Goal: Information Seeking & Learning: Learn about a topic

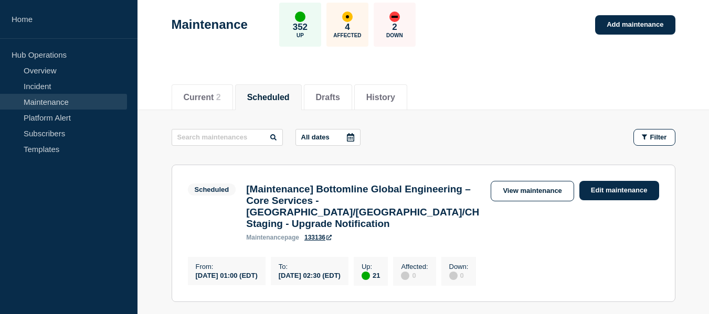
scroll to position [52, 0]
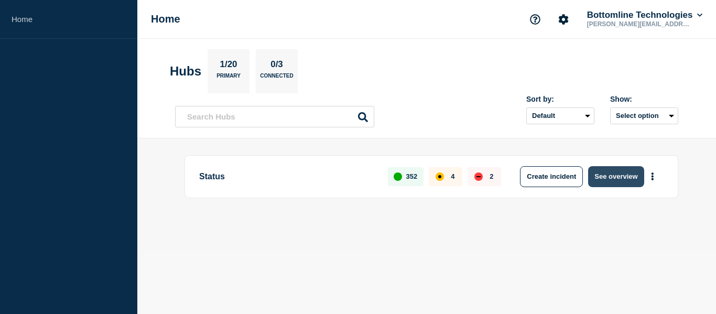
click at [620, 183] on button "See overview" at bounding box center [616, 176] width 56 height 21
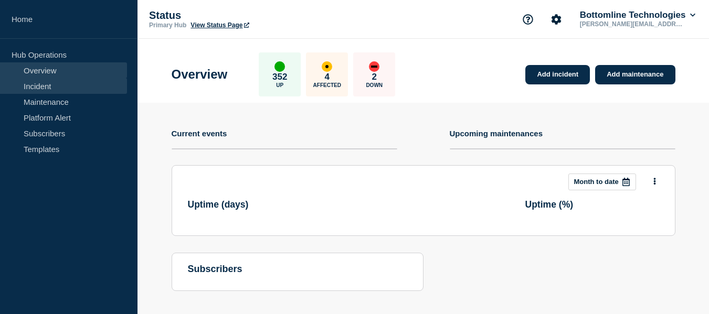
click at [43, 86] on link "Incident" at bounding box center [63, 86] width 127 height 16
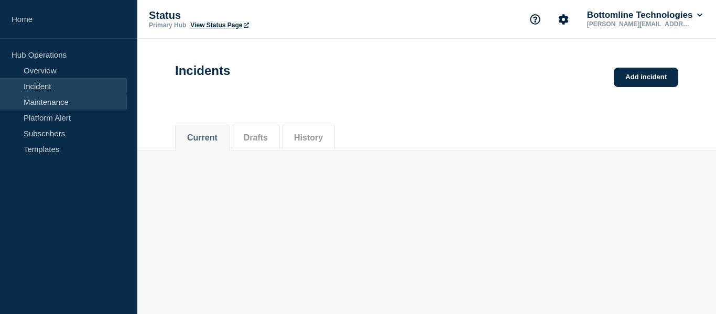
click at [44, 101] on link "Maintenance" at bounding box center [63, 102] width 127 height 16
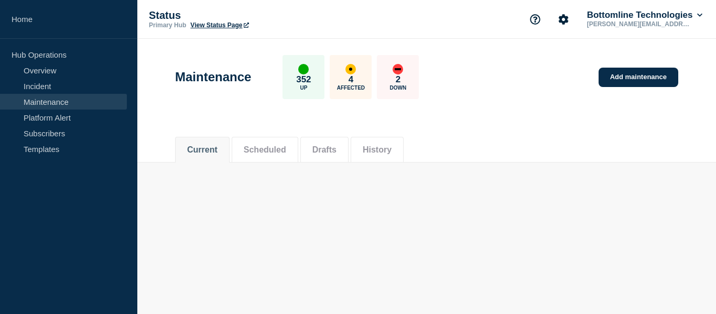
click at [282, 151] on button "Scheduled" at bounding box center [265, 149] width 42 height 9
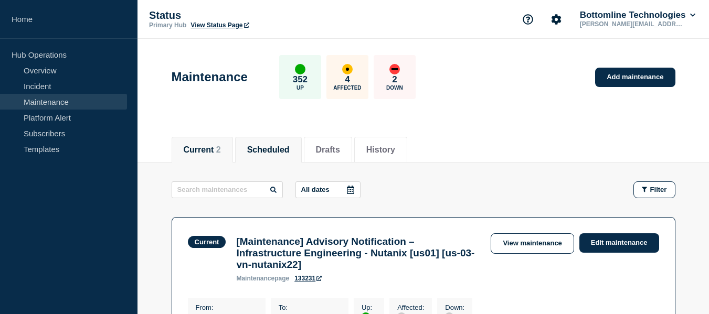
click at [289, 149] on button "Scheduled" at bounding box center [268, 149] width 42 height 9
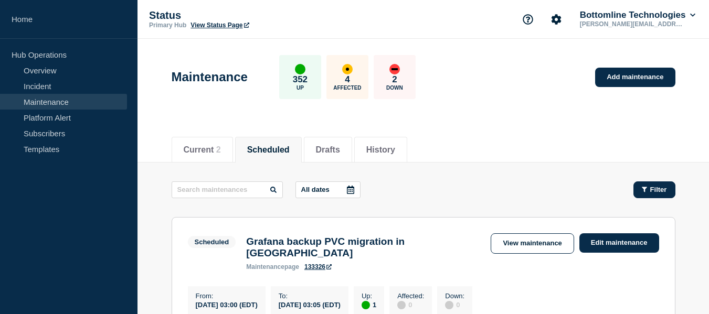
click at [655, 194] on button "Filter" at bounding box center [654, 189] width 42 height 17
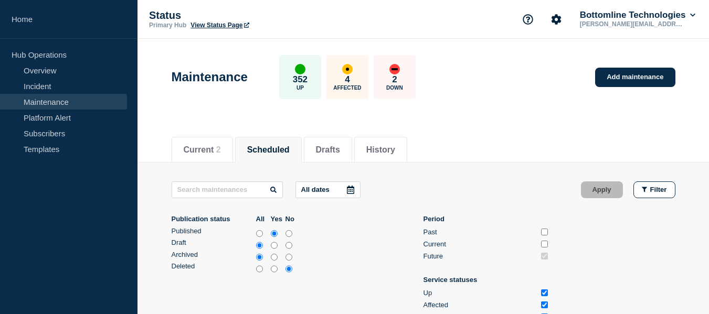
click at [348, 188] on icon at bounding box center [350, 190] width 8 height 8
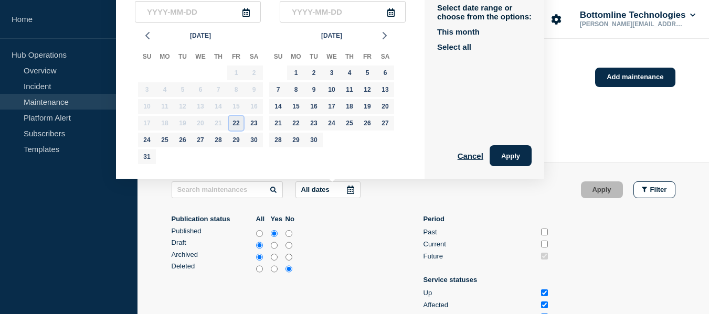
click at [234, 122] on div "22" at bounding box center [236, 123] width 15 height 15
type input "2025-08-22"
click at [148, 157] on div "31" at bounding box center [147, 156] width 15 height 15
type input "2025-08-31"
click at [514, 155] on button "Apply" at bounding box center [510, 155] width 42 height 21
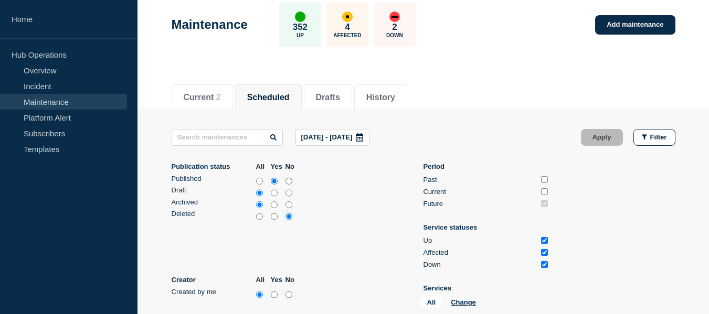
scroll to position [105, 0]
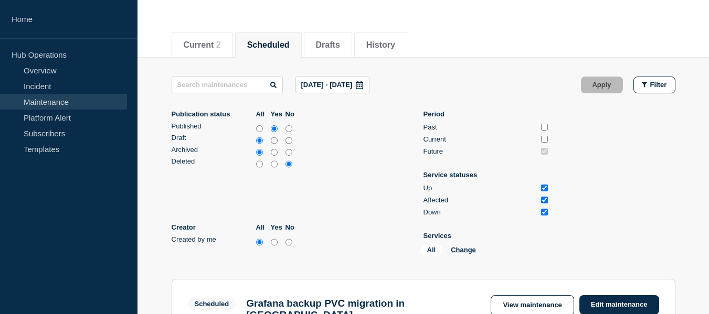
click at [363, 88] on icon at bounding box center [359, 85] width 7 height 8
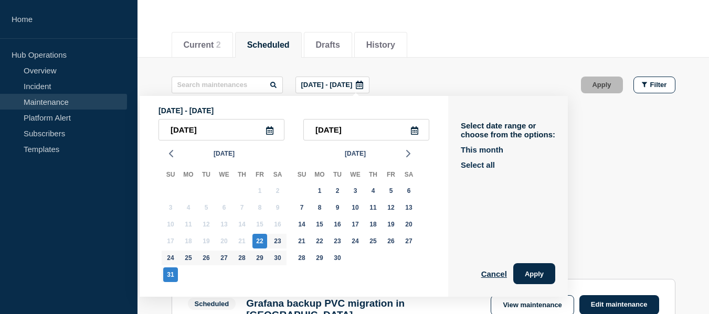
click at [621, 160] on ul "Publication status All Yes No Published Draft Archived Deleted Creator All Yes …" at bounding box center [422, 185] width 503 height 150
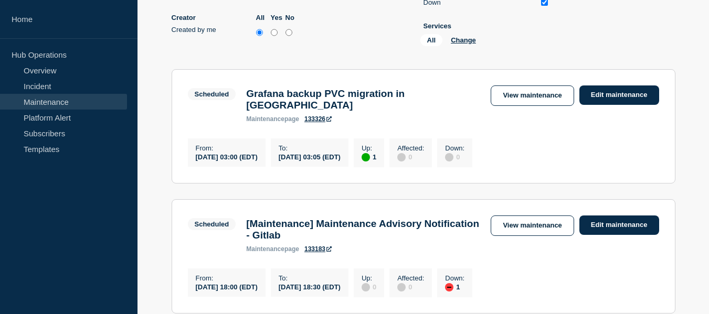
scroll to position [420, 0]
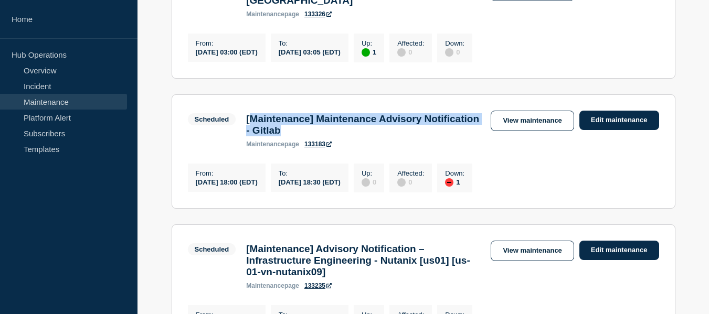
drag, startPoint x: 356, startPoint y: 125, endPoint x: 249, endPoint y: 108, distance: 108.8
click at [249, 113] on h3 "[Maintenance] Maintenance Advisory Notification - Gitlab" at bounding box center [363, 124] width 234 height 23
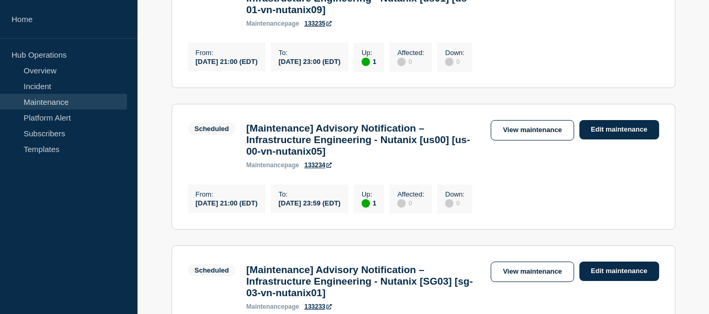
scroll to position [629, 0]
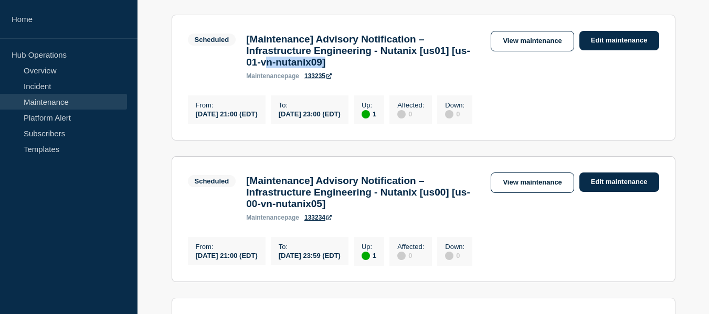
drag, startPoint x: 385, startPoint y: 66, endPoint x: 312, endPoint y: 66, distance: 73.4
click at [312, 66] on h3 "[Maintenance] Advisory Notification – Infrastructure Engineering - Nutanix [us0…" at bounding box center [363, 51] width 234 height 35
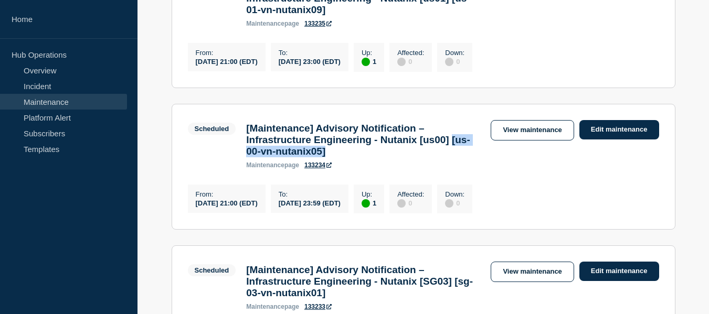
drag, startPoint x: 328, startPoint y: 162, endPoint x: 283, endPoint y: 160, distance: 45.1
click at [283, 157] on h3 "[Maintenance] Advisory Notification – Infrastructure Engineering - Nutanix [us0…" at bounding box center [363, 140] width 234 height 35
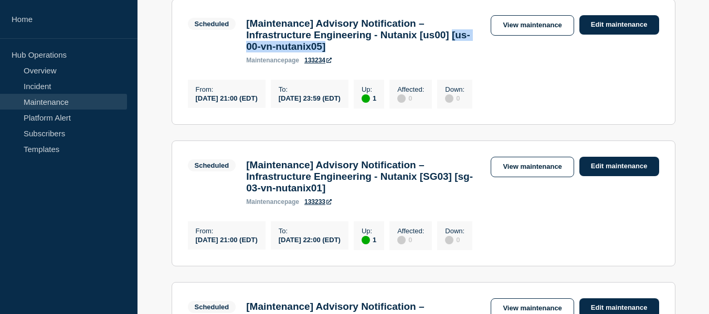
scroll to position [839, 0]
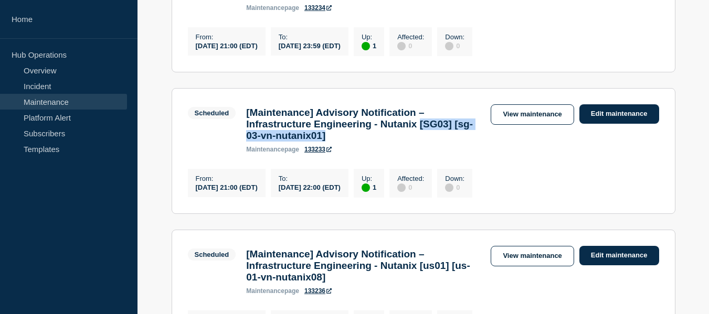
drag, startPoint x: 304, startPoint y: 160, endPoint x: 239, endPoint y: 154, distance: 65.9
click at [239, 153] on div "Scheduled [Maintenance] Advisory Notification – Infrastructure Engineering - Nu…" at bounding box center [337, 128] width 298 height 49
click at [546, 125] on link "View maintenance" at bounding box center [531, 114] width 83 height 20
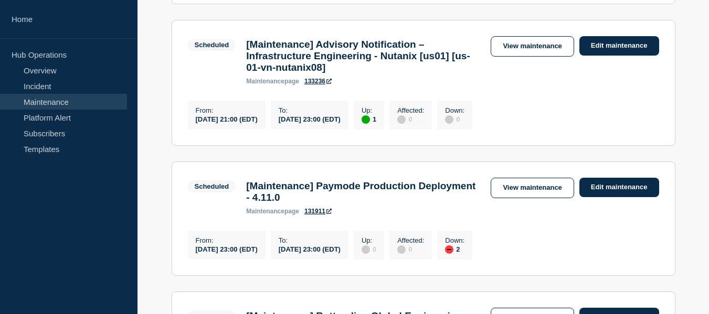
scroll to position [1154, 0]
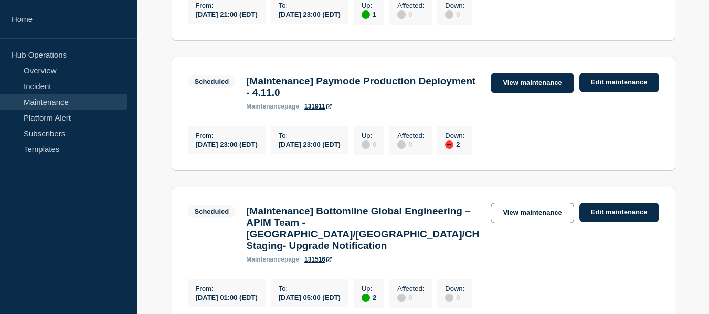
click at [544, 93] on link "View maintenance" at bounding box center [531, 83] width 83 height 20
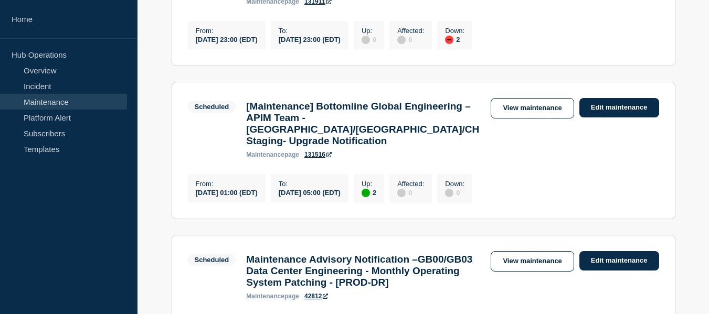
scroll to position [1311, 0]
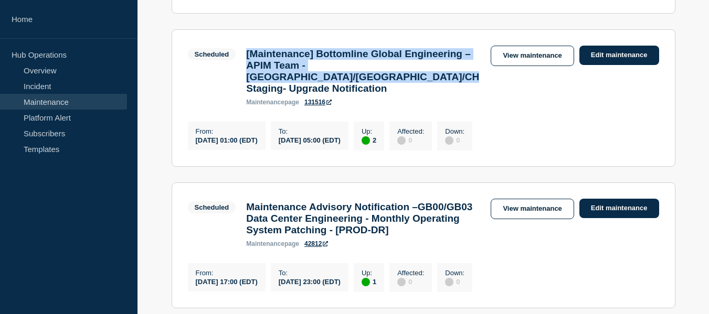
drag, startPoint x: 417, startPoint y: 123, endPoint x: 244, endPoint y: 95, distance: 175.4
click at [244, 95] on div "[Maintenance] Bottomline Global Engineering – APIM Team - US/UK/CH Staging- Upg…" at bounding box center [363, 77] width 244 height 58
copy h3 "[Maintenance] Bottomline Global Engineering – APIM Team - US/UK/CH Staging- Upg…"
click at [520, 66] on link "View maintenance" at bounding box center [531, 56] width 83 height 20
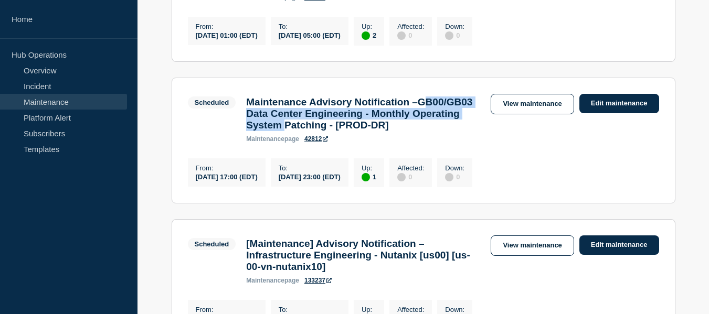
click at [396, 131] on h3 "Maintenance Advisory Notification –GB00/GB03 Data Center Engineering - Monthly …" at bounding box center [363, 113] width 234 height 35
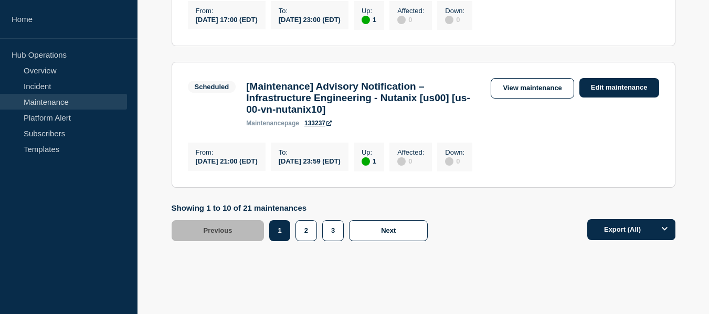
scroll to position [1626, 0]
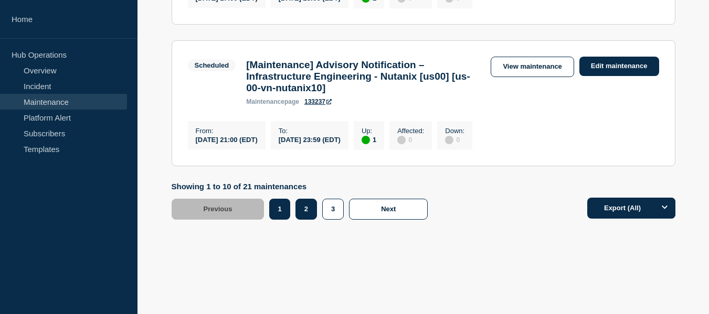
click at [305, 220] on button "2" at bounding box center [306, 209] width 22 height 21
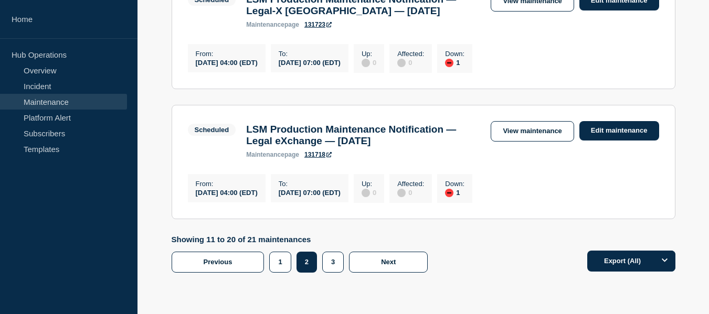
scroll to position [1665, 0]
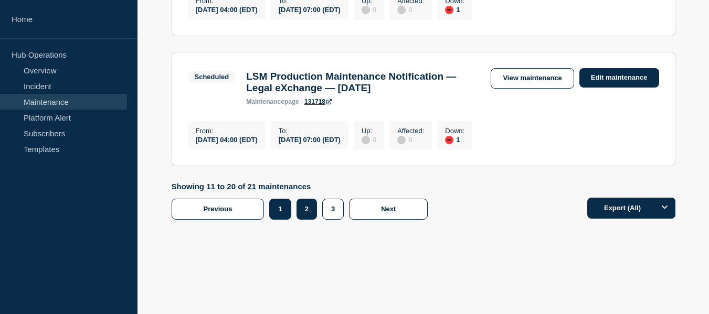
click at [287, 214] on button "1" at bounding box center [280, 209] width 22 height 21
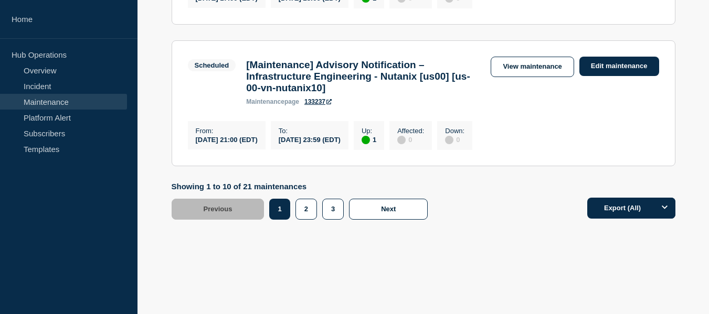
scroll to position [1612, 0]
click at [301, 220] on button "2" at bounding box center [306, 209] width 22 height 21
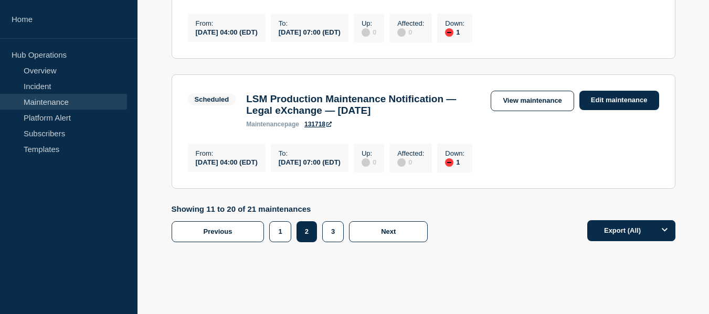
scroll to position [1643, 0]
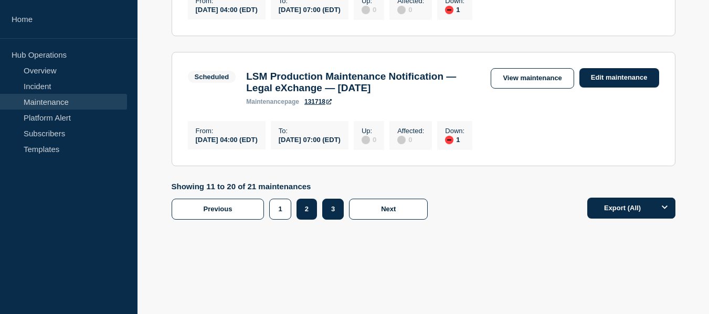
click at [335, 220] on button "3" at bounding box center [333, 209] width 22 height 21
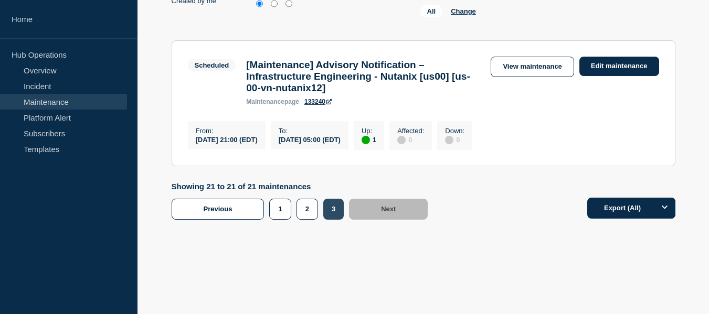
scroll to position [300, 0]
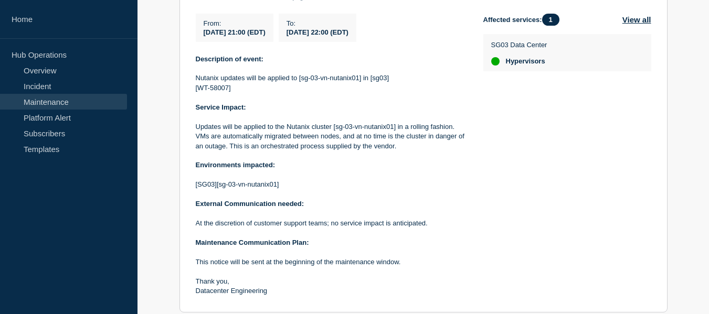
scroll to position [315, 0]
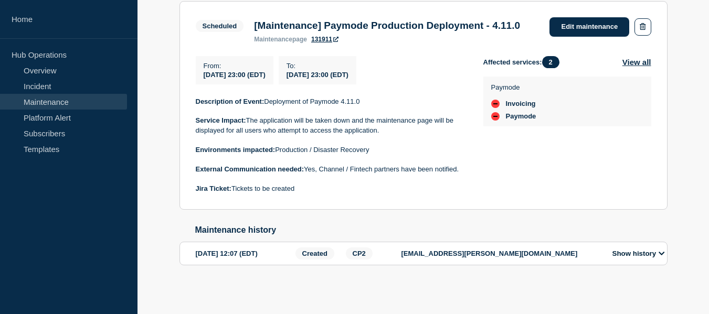
scroll to position [177, 0]
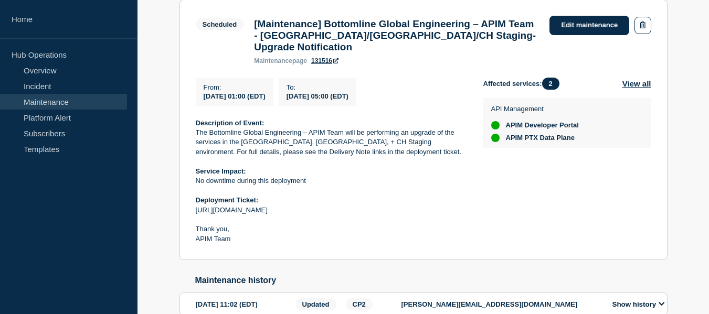
scroll to position [157, 0]
